Goal: Task Accomplishment & Management: Manage account settings

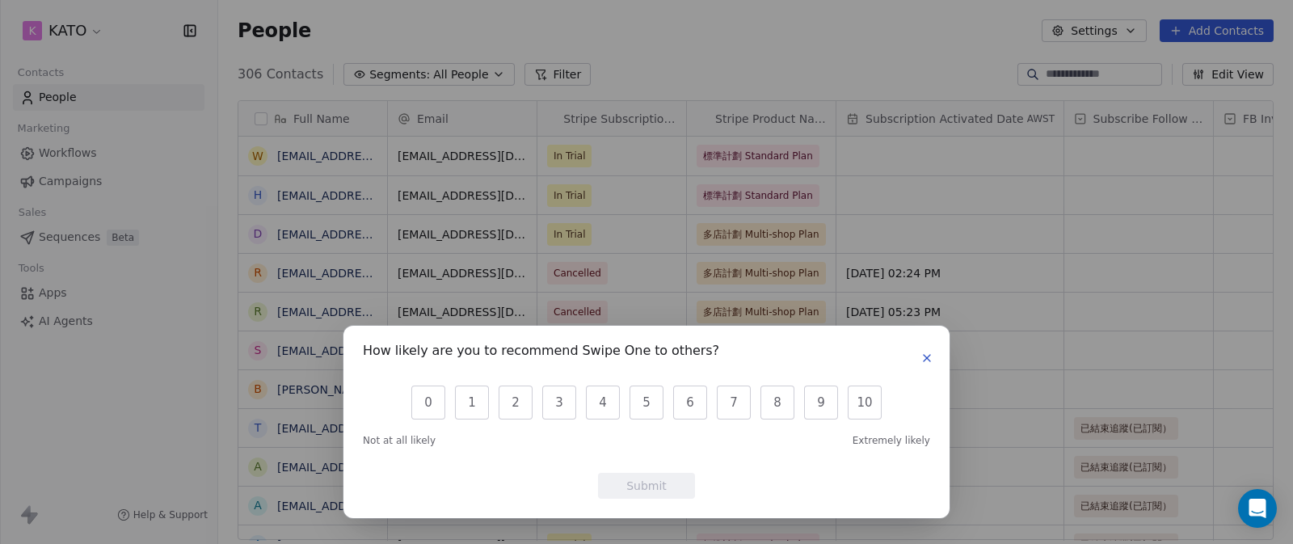
scroll to position [466, 1062]
click at [930, 356] on icon "button" at bounding box center [927, 358] width 6 height 6
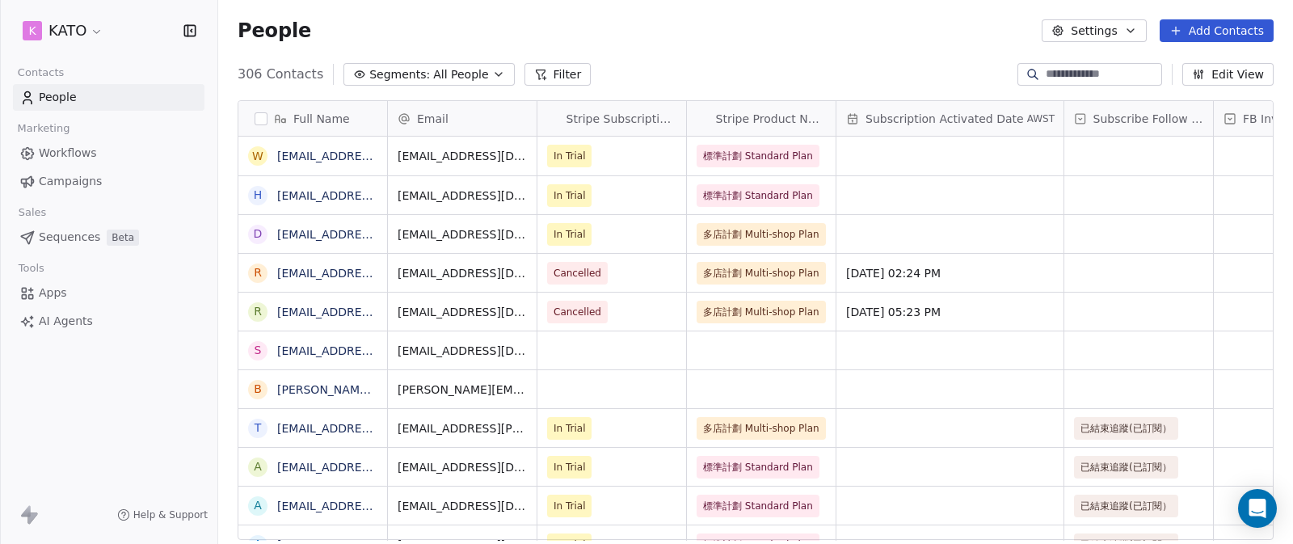
click at [193, 30] on icon "button" at bounding box center [190, 31] width 16 height 16
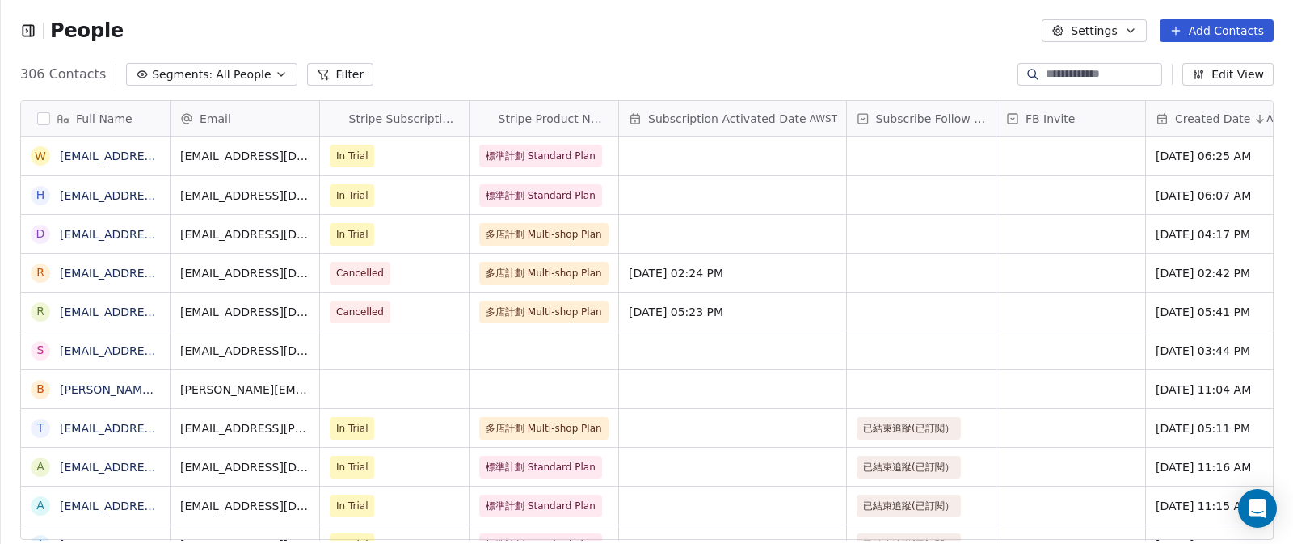
click at [20, 27] on icon "button" at bounding box center [28, 31] width 16 height 16
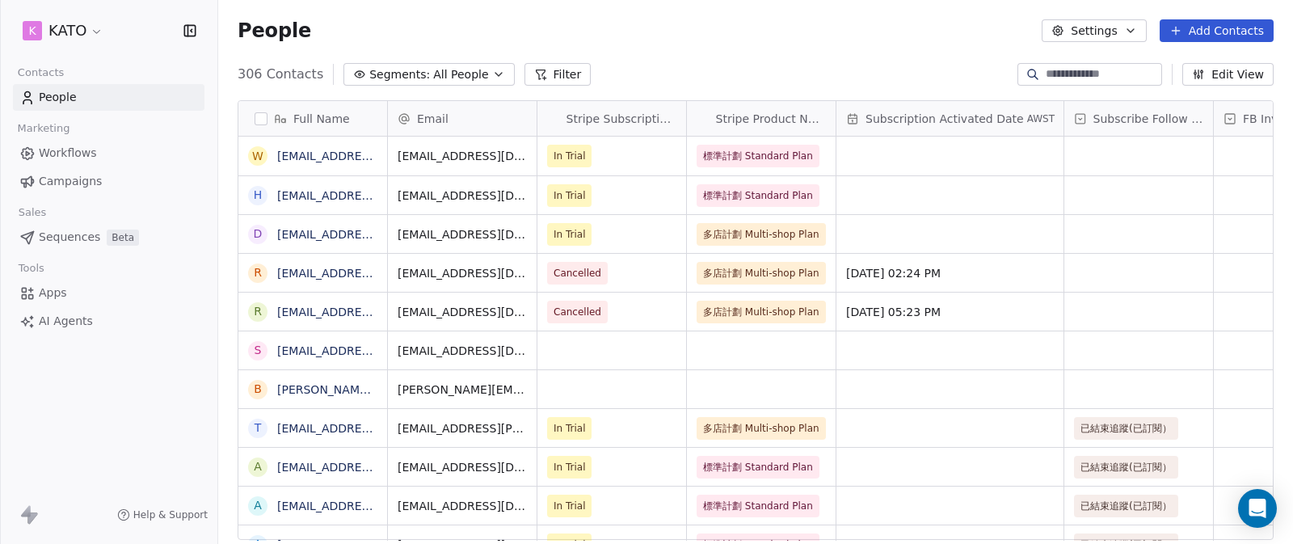
scroll to position [466, 1062]
click at [95, 30] on html "K KATO Contacts People Marketing Workflows Campaigns Sales Sequences Beta Tools…" at bounding box center [646, 272] width 1293 height 544
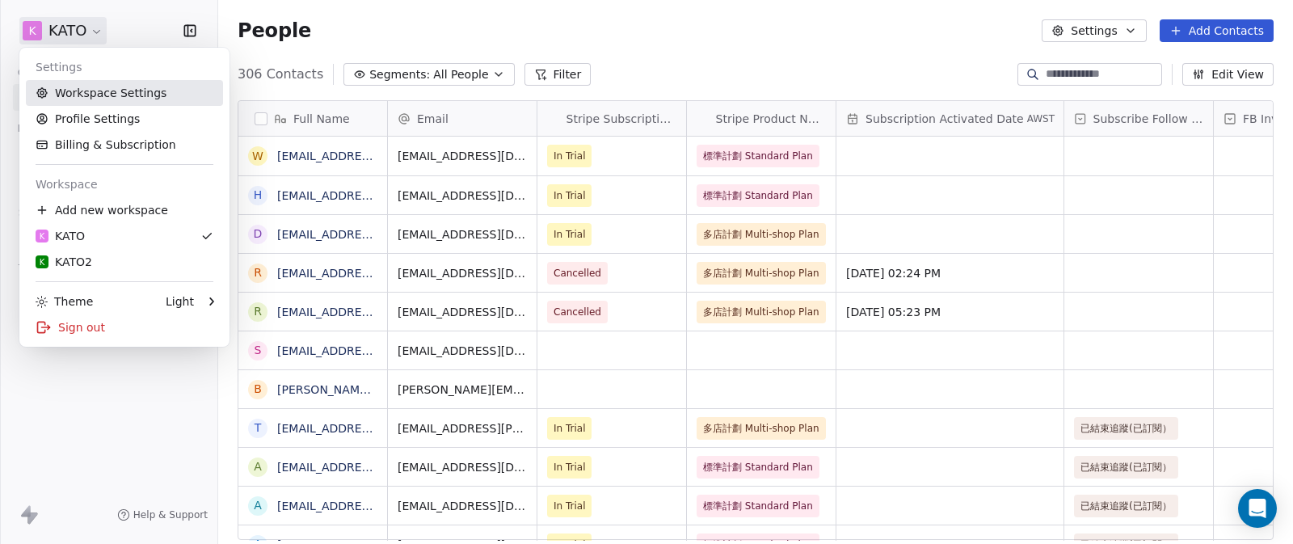
click at [152, 97] on link "Workspace Settings" at bounding box center [124, 93] width 197 height 26
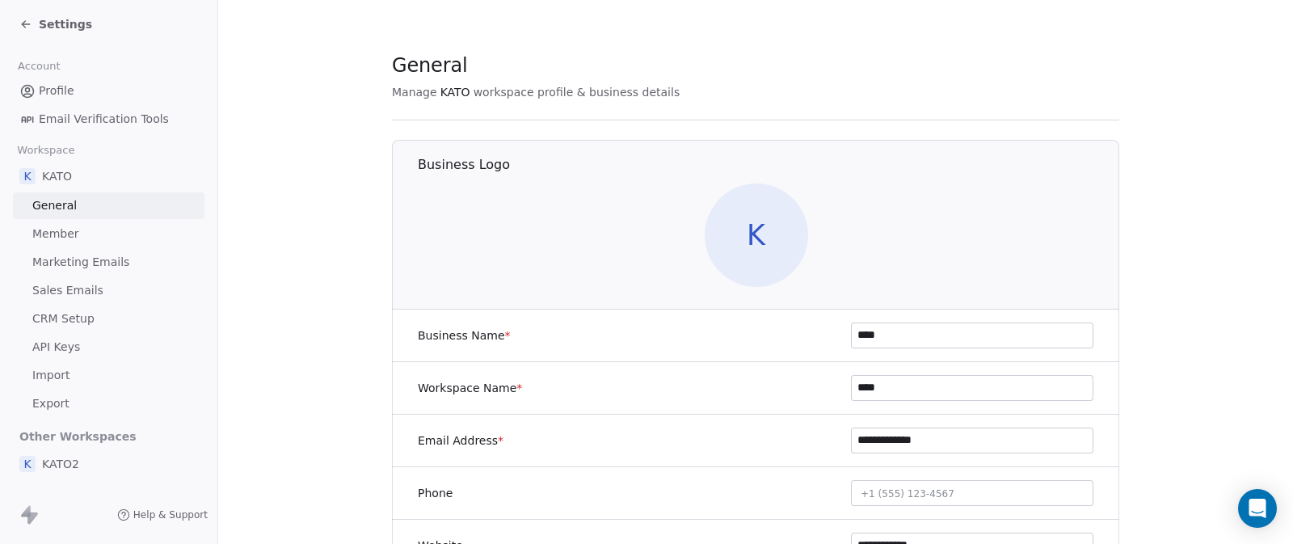
click at [76, 234] on span "Member" at bounding box center [55, 233] width 47 height 17
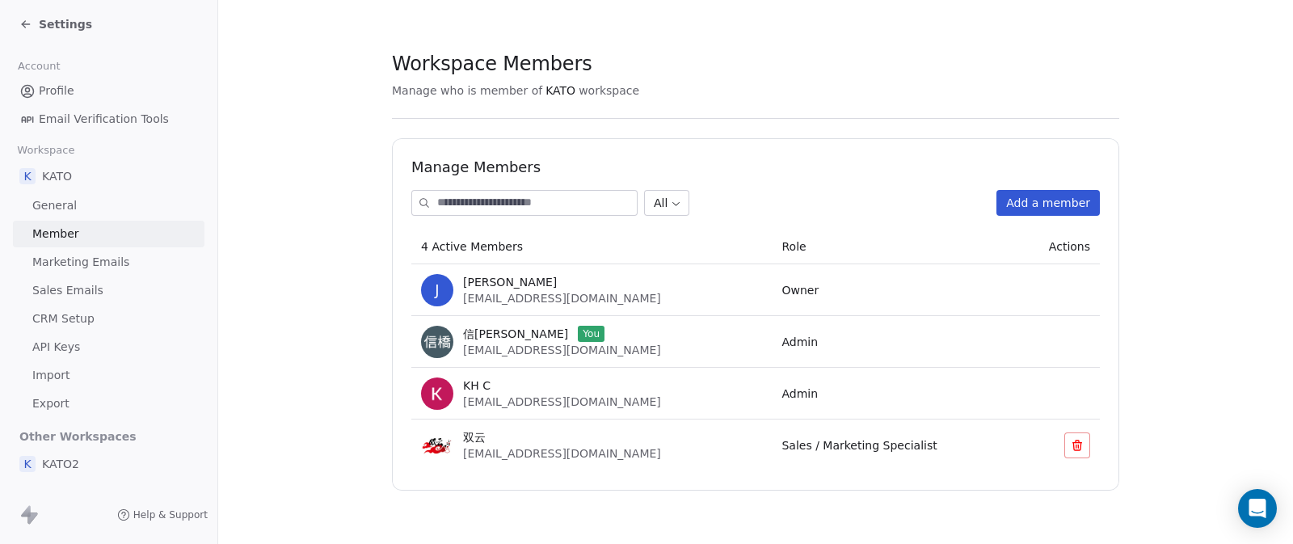
click at [1067, 205] on button "Add a member" at bounding box center [1047, 203] width 103 height 26
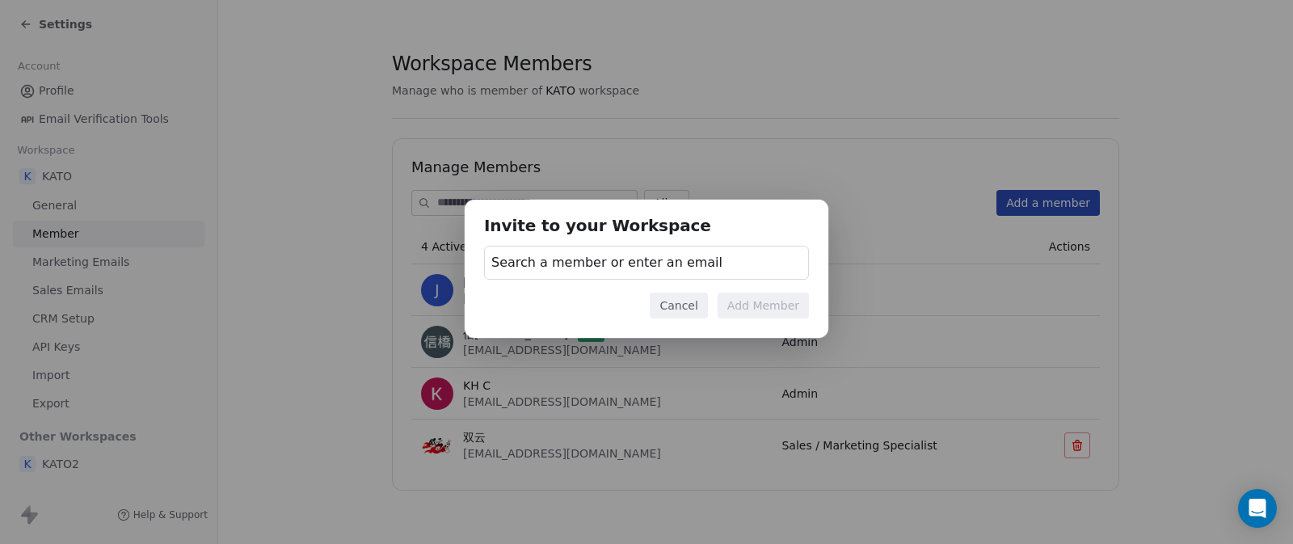
click at [553, 267] on span "Search a member or enter an email" at bounding box center [606, 262] width 231 height 19
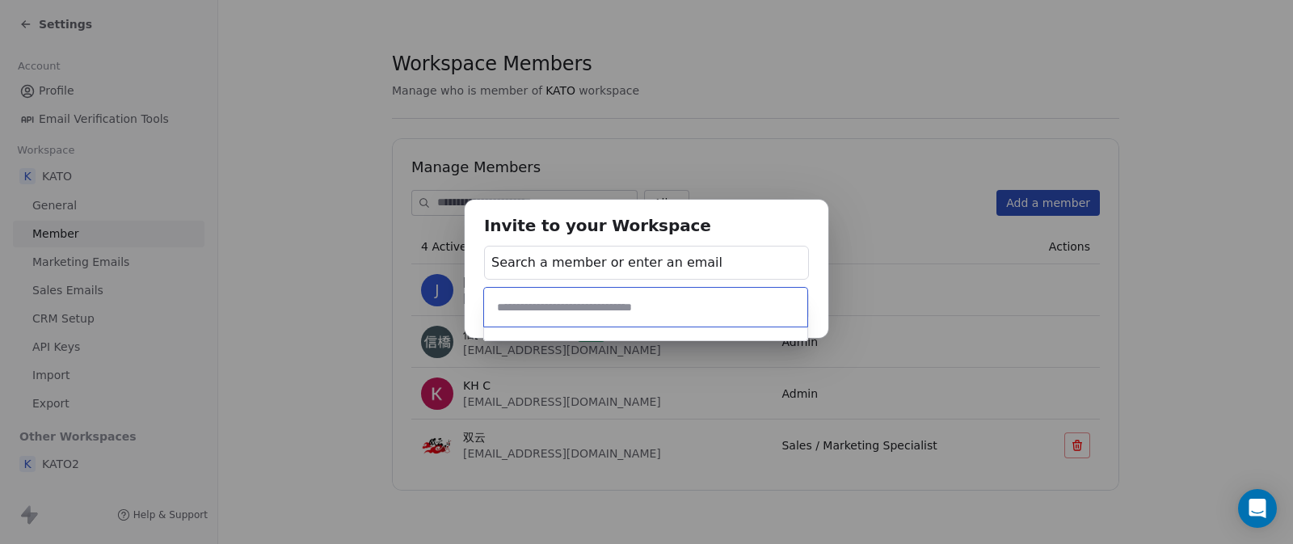
type input "**********"
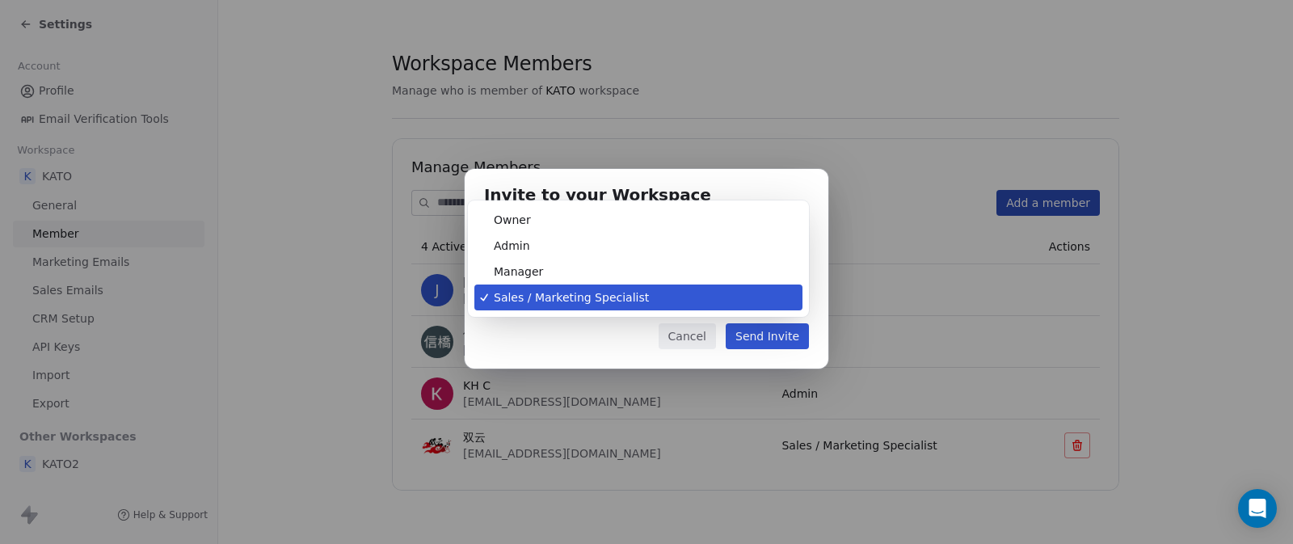
click at [688, 305] on body "Settings Account Profile Email Verification Tools Workspace K KATO General Memb…" at bounding box center [646, 272] width 1293 height 544
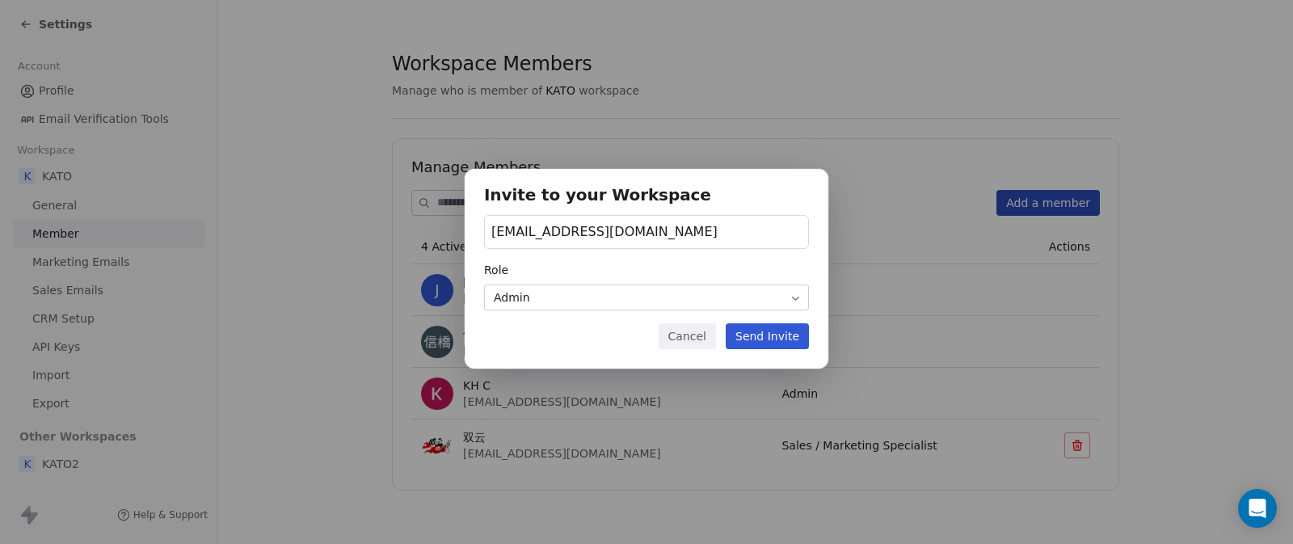
click at [780, 333] on button "Send Invite" at bounding box center [767, 336] width 83 height 26
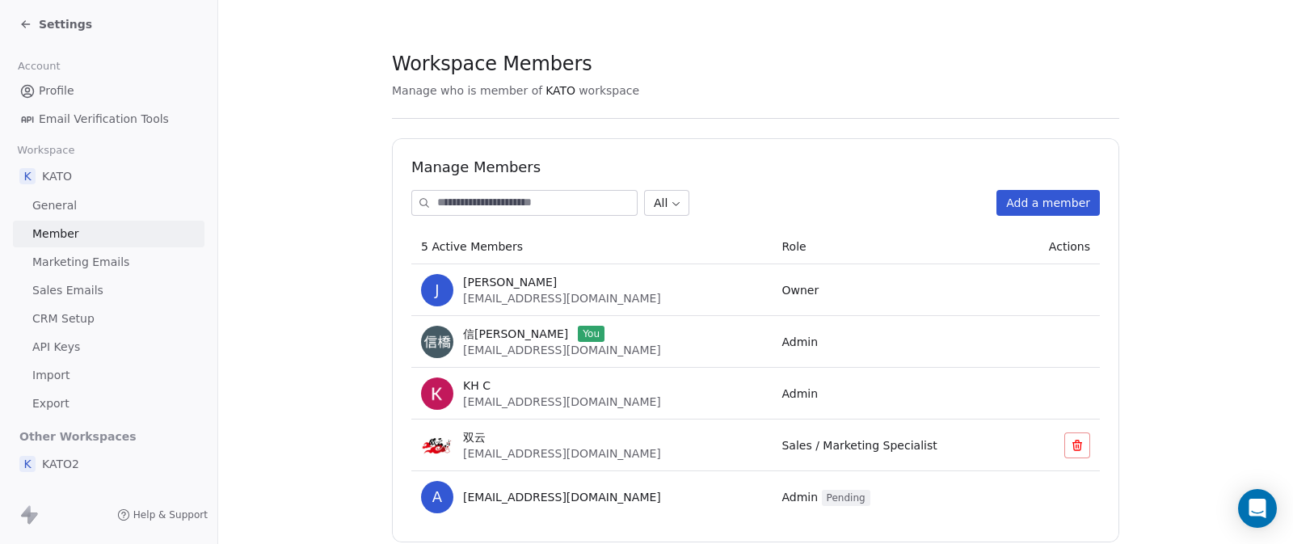
click at [1036, 203] on button "Add a member" at bounding box center [1047, 203] width 103 height 26
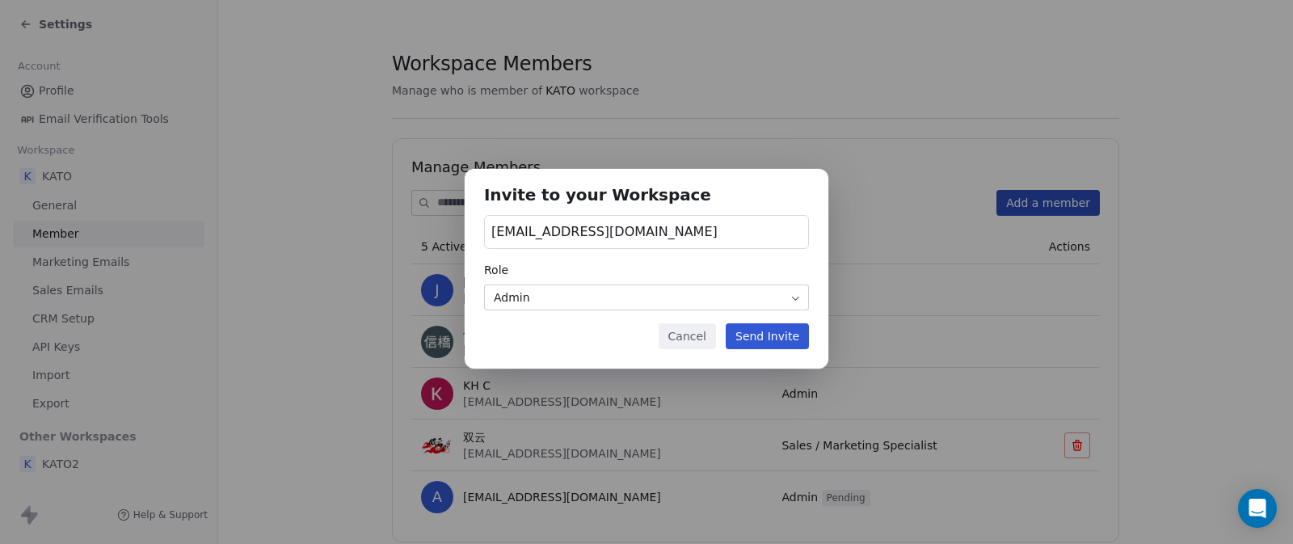
click at [632, 225] on div "[EMAIL_ADDRESS][DOMAIN_NAME]" at bounding box center [646, 232] width 325 height 34
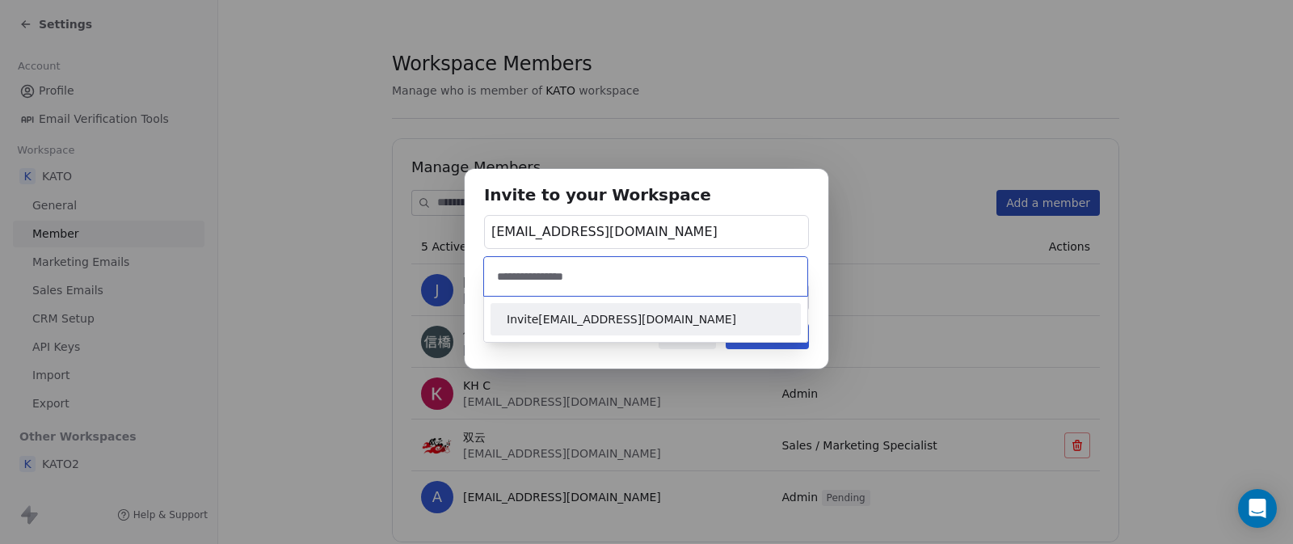
type input "**********"
click at [586, 316] on span "Invite [EMAIL_ADDRESS][DOMAIN_NAME]" at bounding box center [646, 319] width 278 height 17
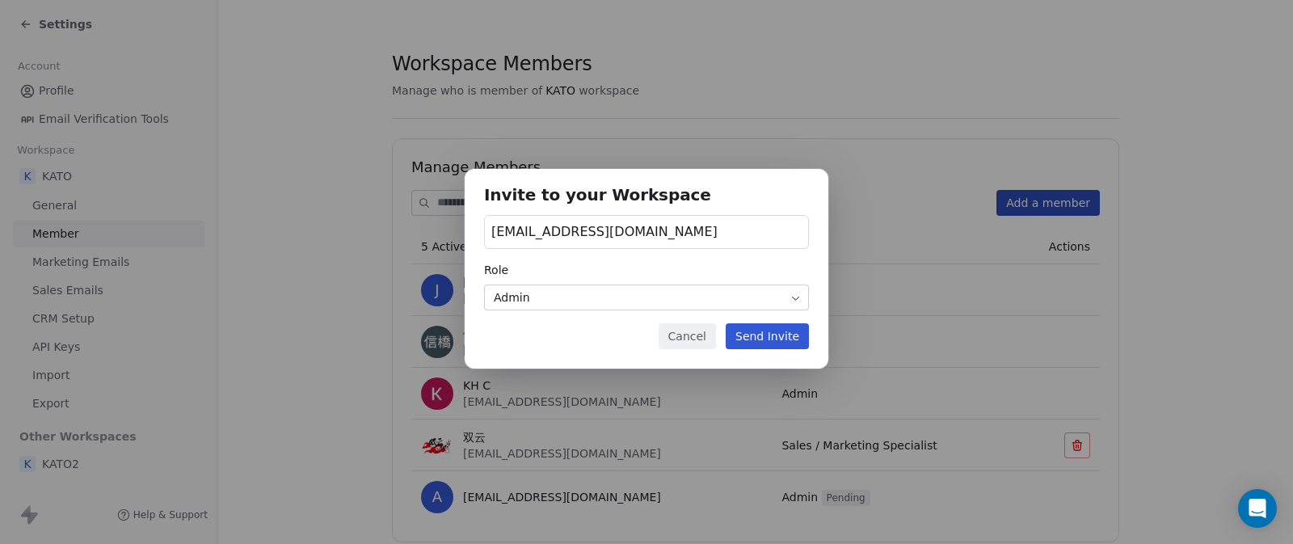
click at [552, 300] on body "Settings Account Profile Email Verification Tools Workspace K KATO General Memb…" at bounding box center [646, 272] width 1293 height 544
click at [656, 299] on body "Settings Account Profile Email Verification Tools Workspace K KATO General Memb…" at bounding box center [646, 272] width 1293 height 544
click at [748, 332] on button "Send Invite" at bounding box center [767, 336] width 83 height 26
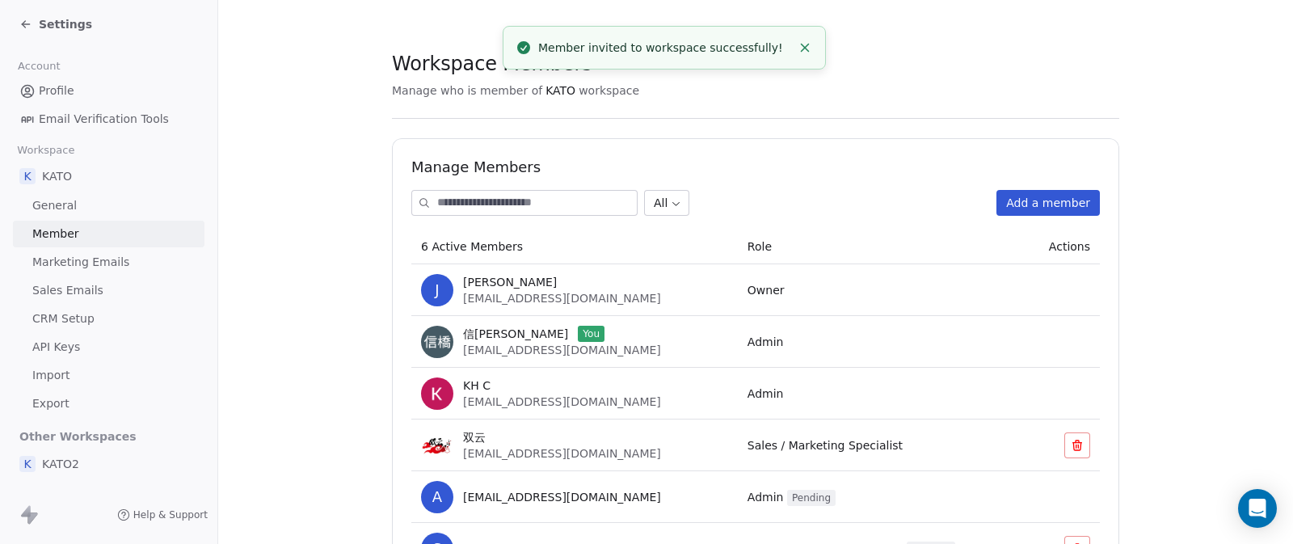
click at [1023, 204] on button "Add a member" at bounding box center [1047, 203] width 103 height 26
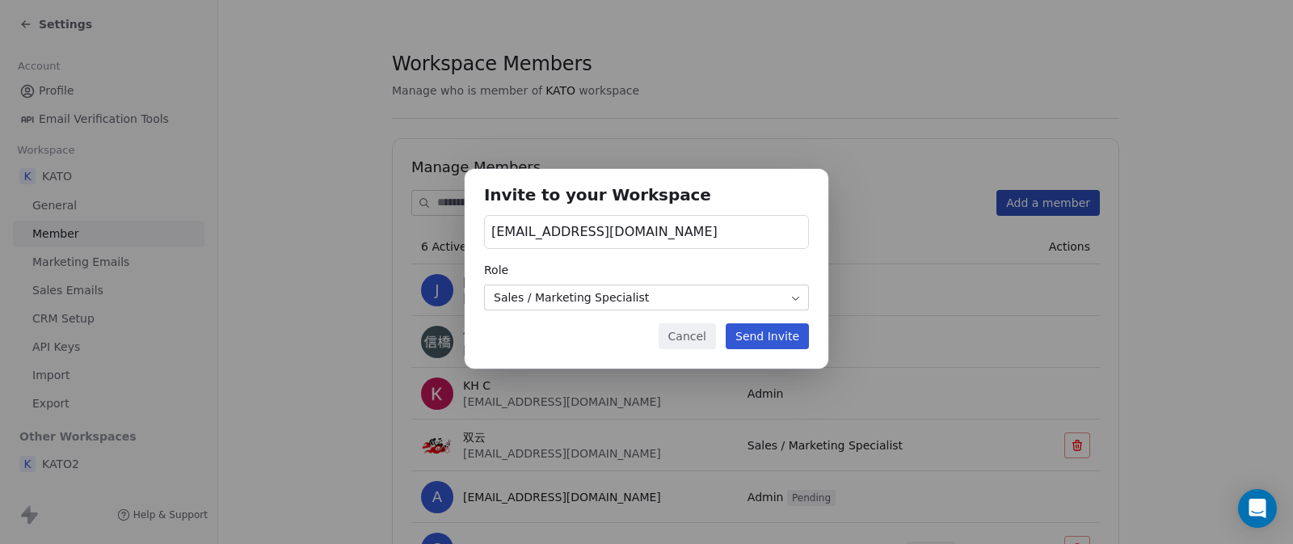
click at [679, 234] on div "[EMAIL_ADDRESS][DOMAIN_NAME]" at bounding box center [646, 232] width 325 height 34
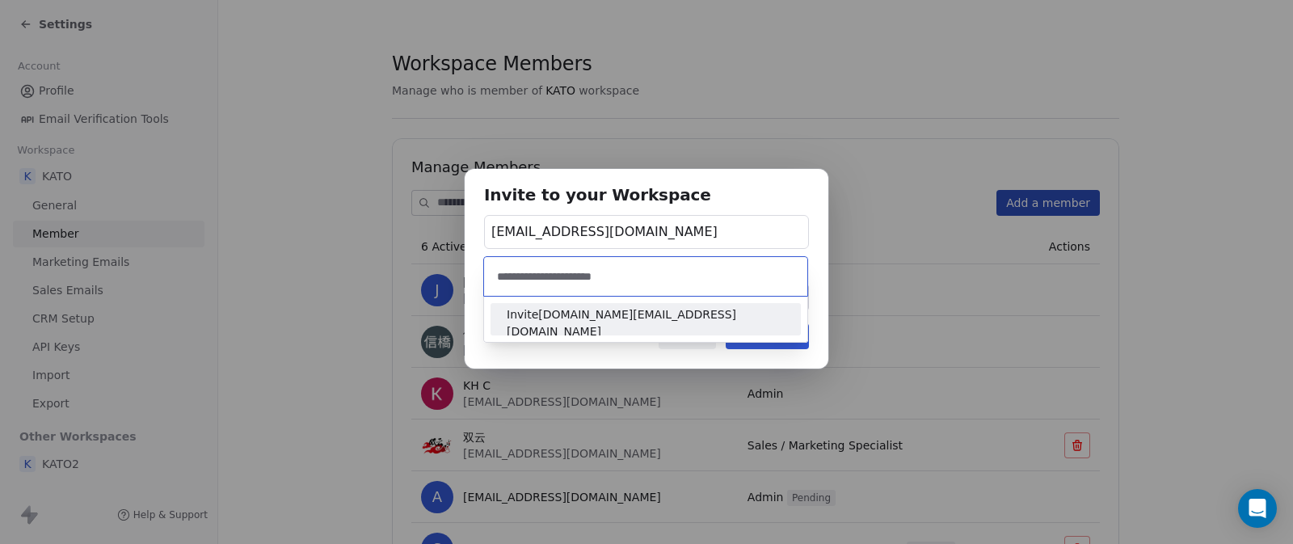
type input "**********"
click at [659, 318] on span "Invite [DOMAIN_NAME][EMAIL_ADDRESS][DOMAIN_NAME]" at bounding box center [646, 323] width 278 height 34
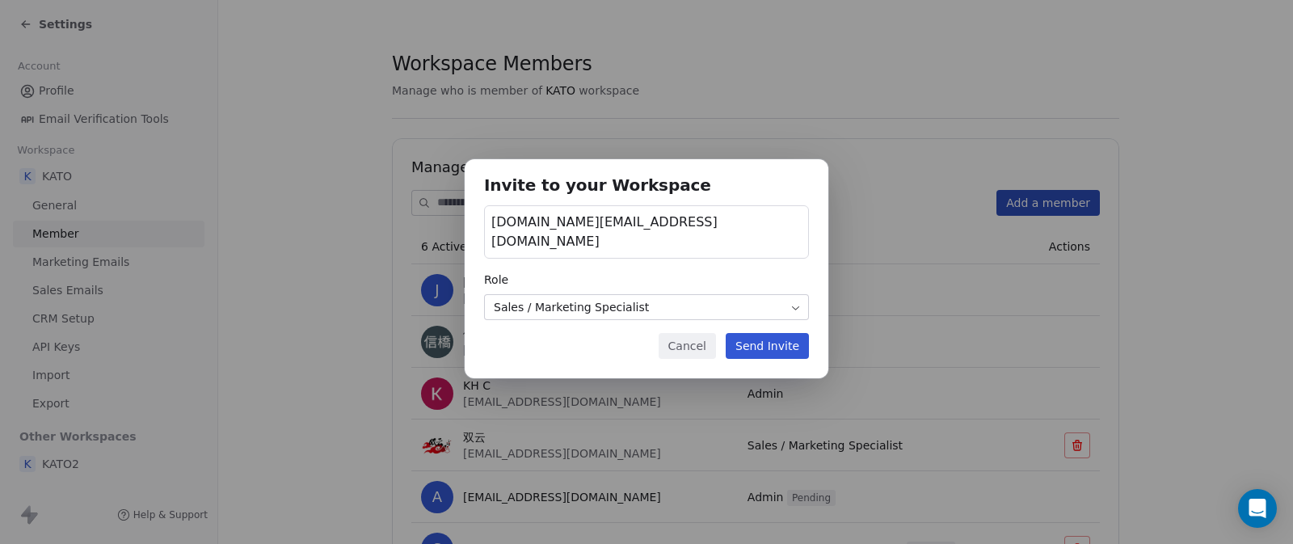
click at [644, 297] on body "Settings Account Profile Email Verification Tools Workspace K KATO General Memb…" at bounding box center [646, 272] width 1293 height 544
click at [752, 337] on button "Send Invite" at bounding box center [767, 346] width 83 height 26
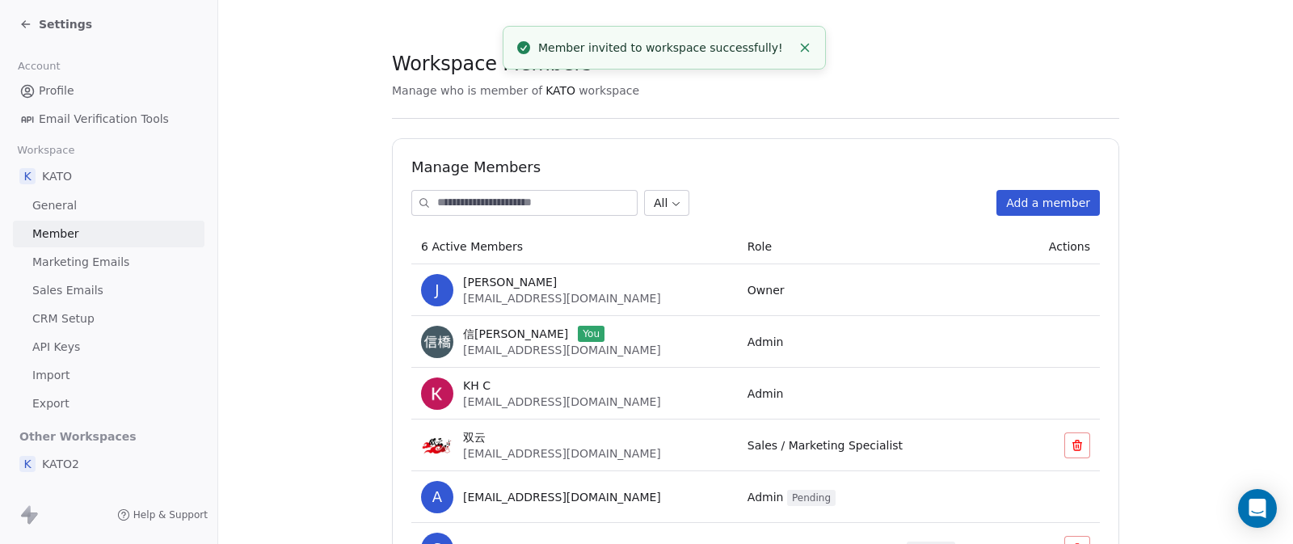
scroll to position [102, 0]
